Goal: Information Seeking & Learning: Learn about a topic

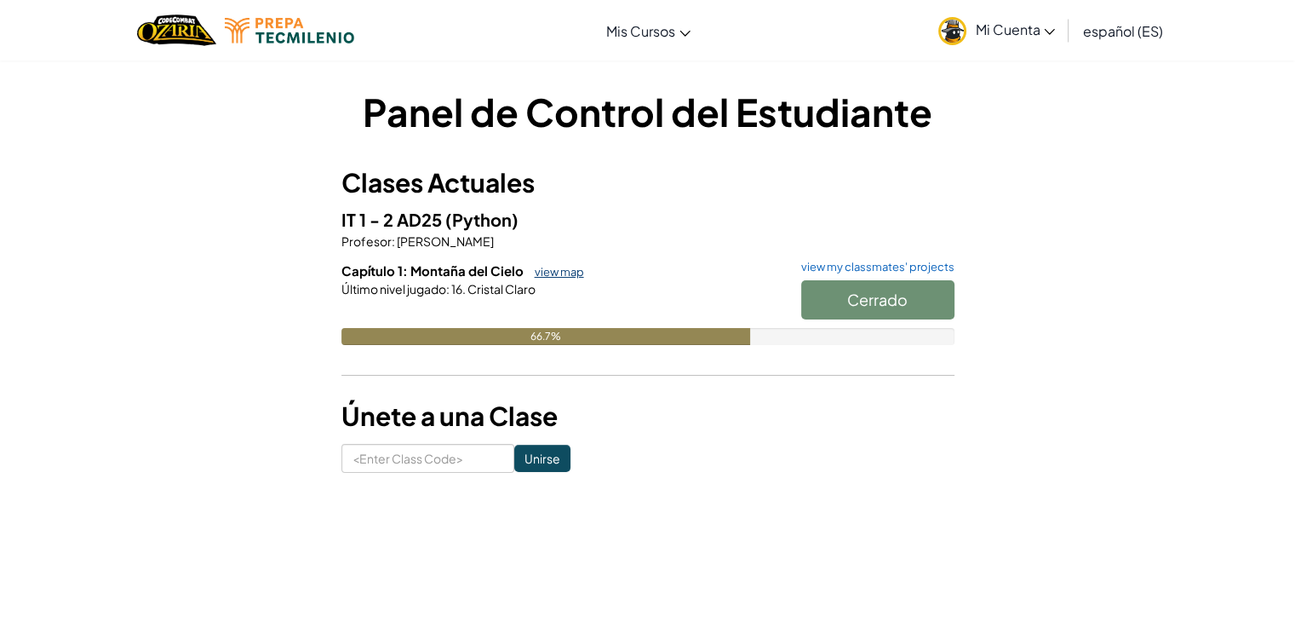
click at [554, 276] on link "view map" at bounding box center [555, 272] width 58 height 14
